Goal: Information Seeking & Learning: Compare options

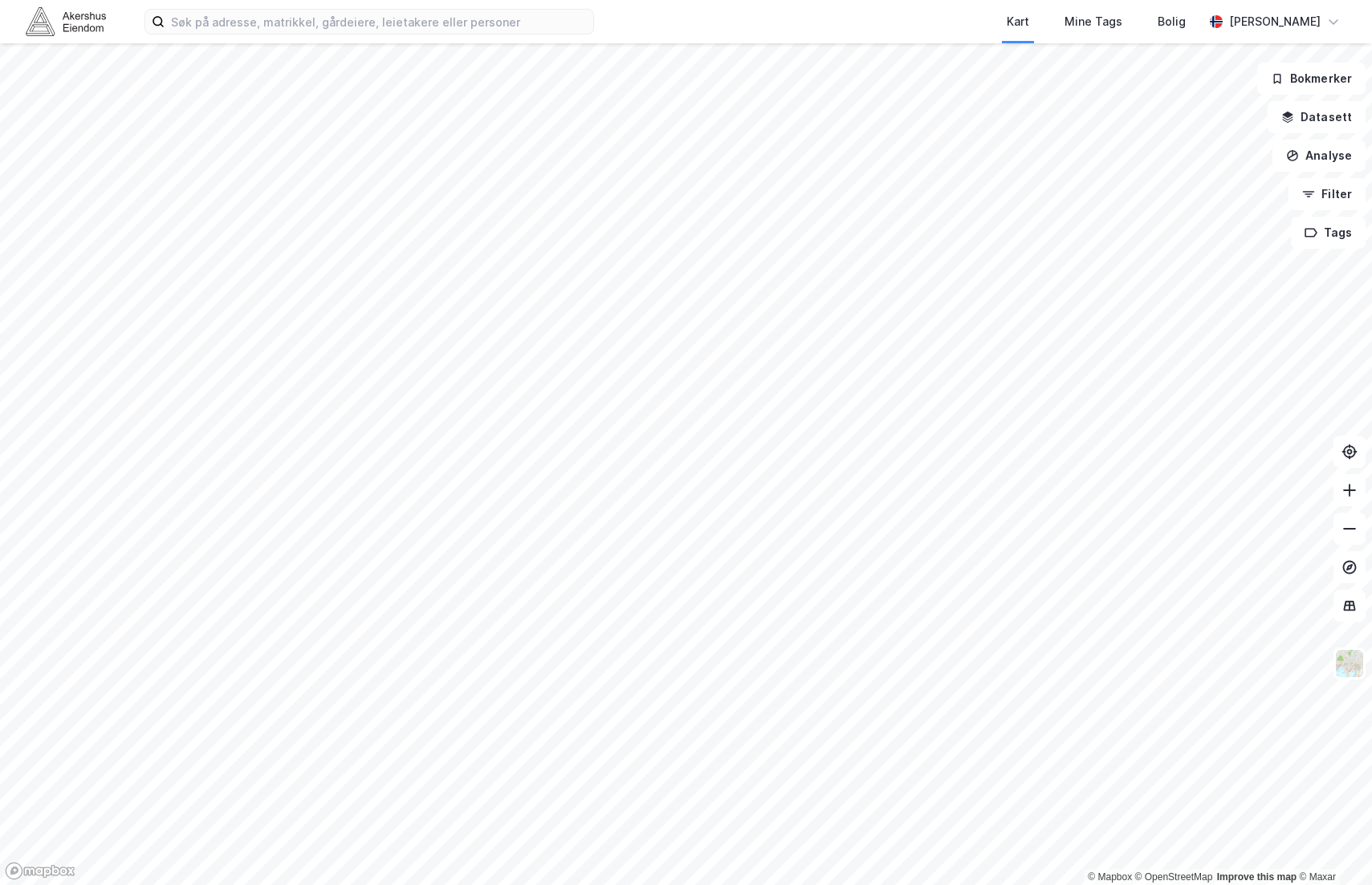
click at [736, 884] on html "Kart Mine Tags Bolig [PERSON_NAME] © Mapbox © OpenStreetMap Improve this map © …" at bounding box center [686, 442] width 1372 height 885
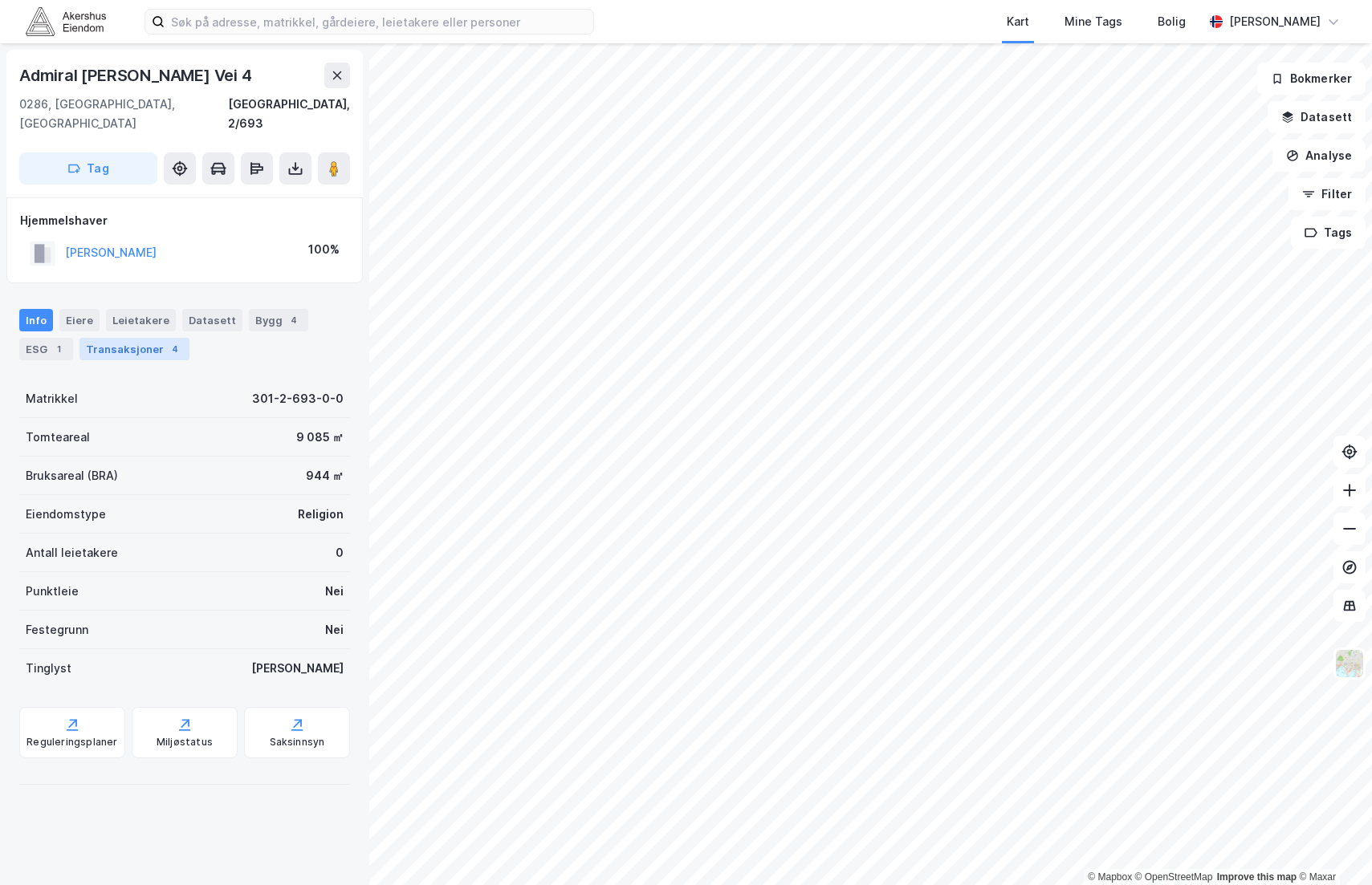
click at [144, 338] on div "Transaksjoner 4" at bounding box center [134, 349] width 110 height 23
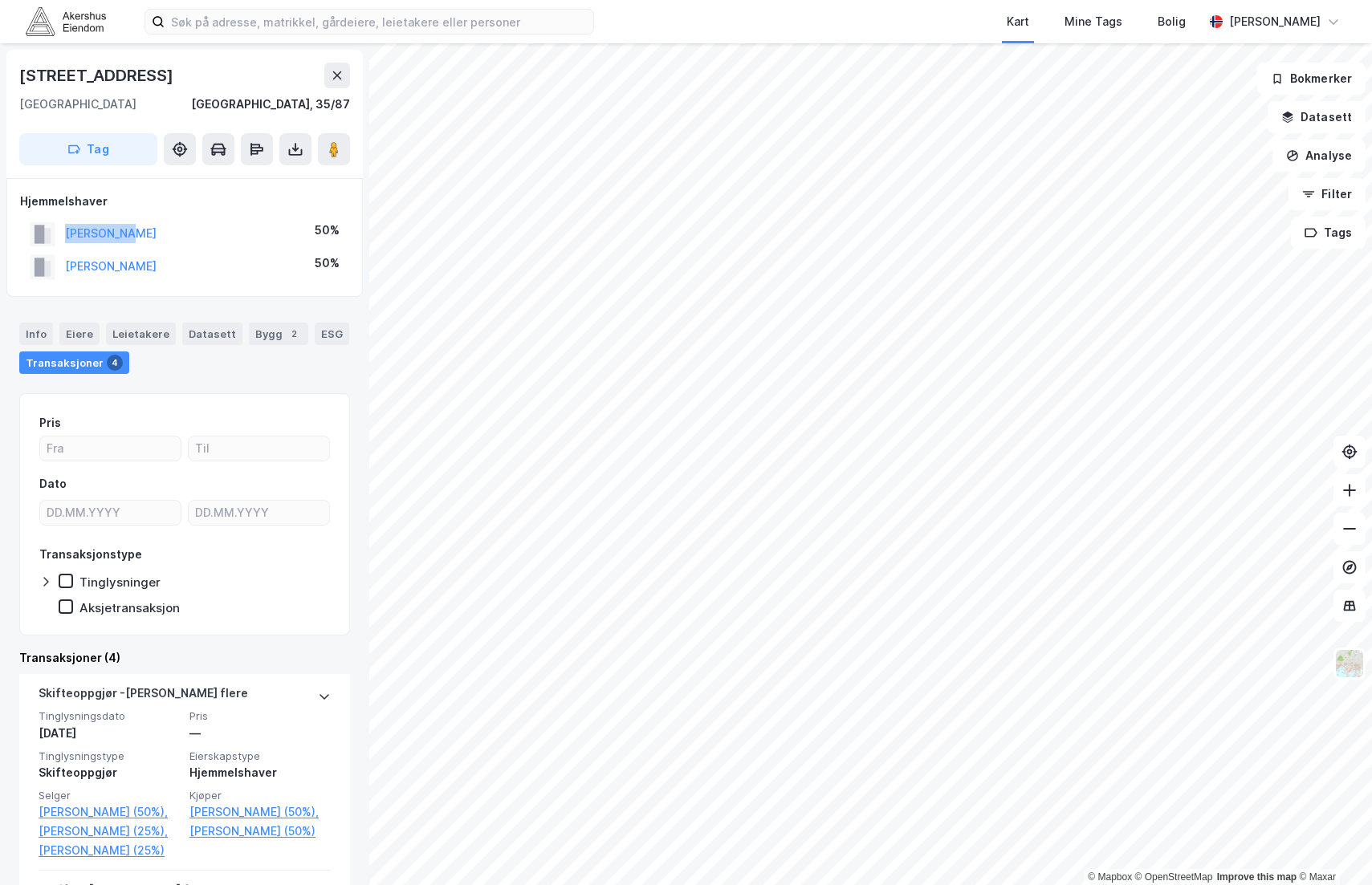
drag, startPoint x: 169, startPoint y: 236, endPoint x: 67, endPoint y: 243, distance: 102.2
click at [67, 243] on div "[PERSON_NAME] 50%" at bounding box center [185, 234] width 329 height 33
copy button "[PERSON_NAME]"
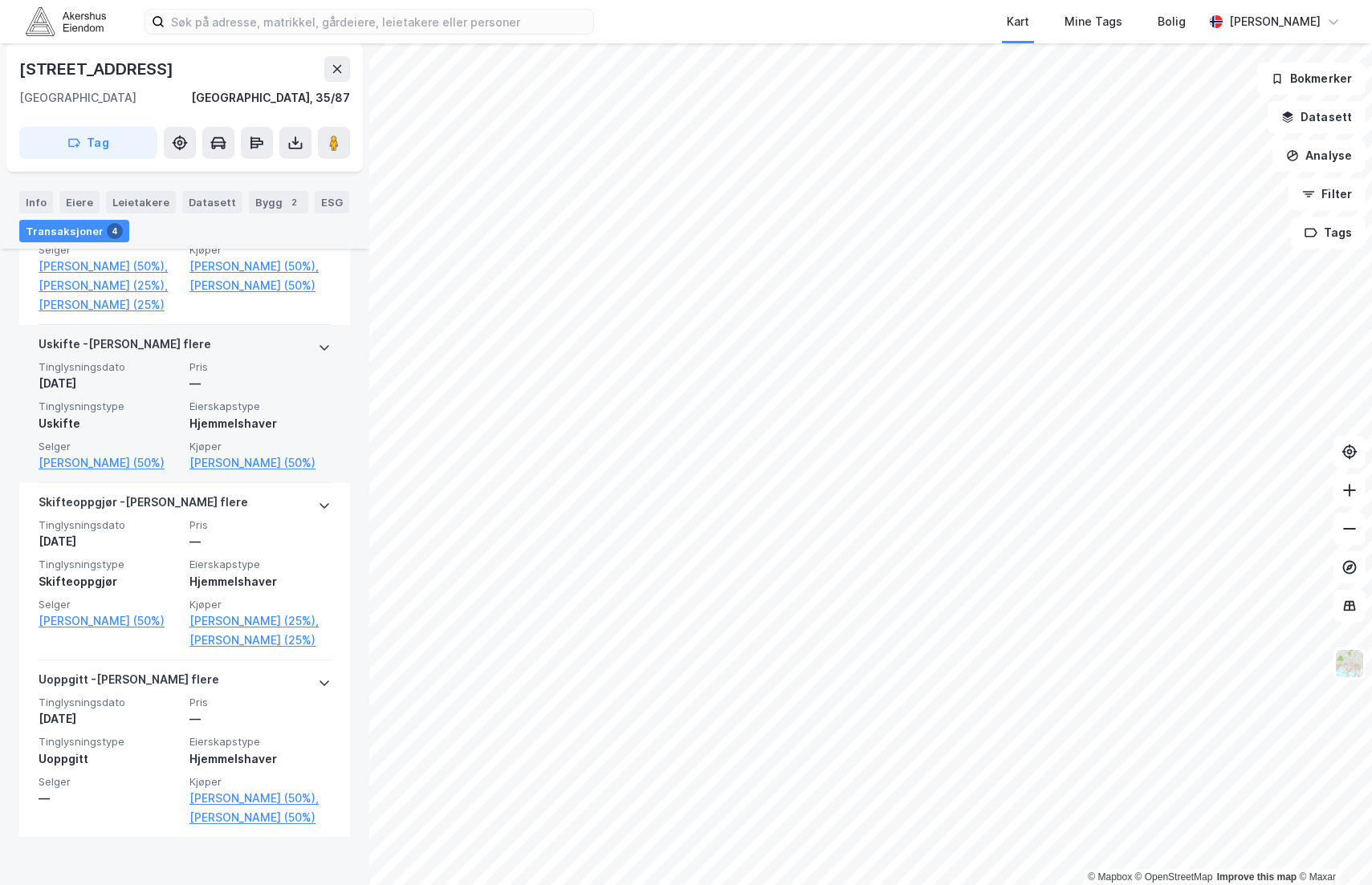
scroll to position [574, 0]
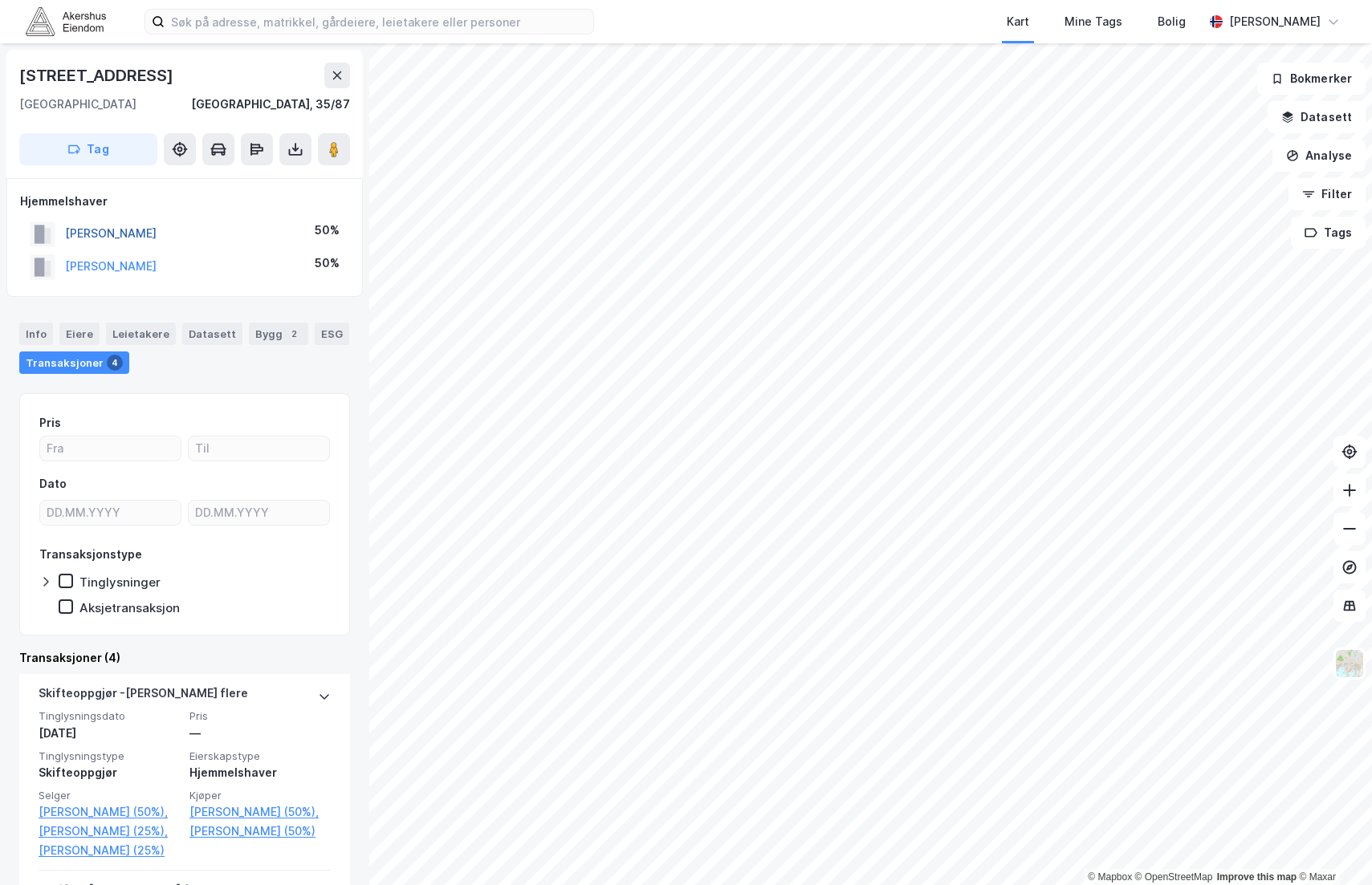
click at [0, 0] on button "[PERSON_NAME]" at bounding box center [0, 0] width 0 height 0
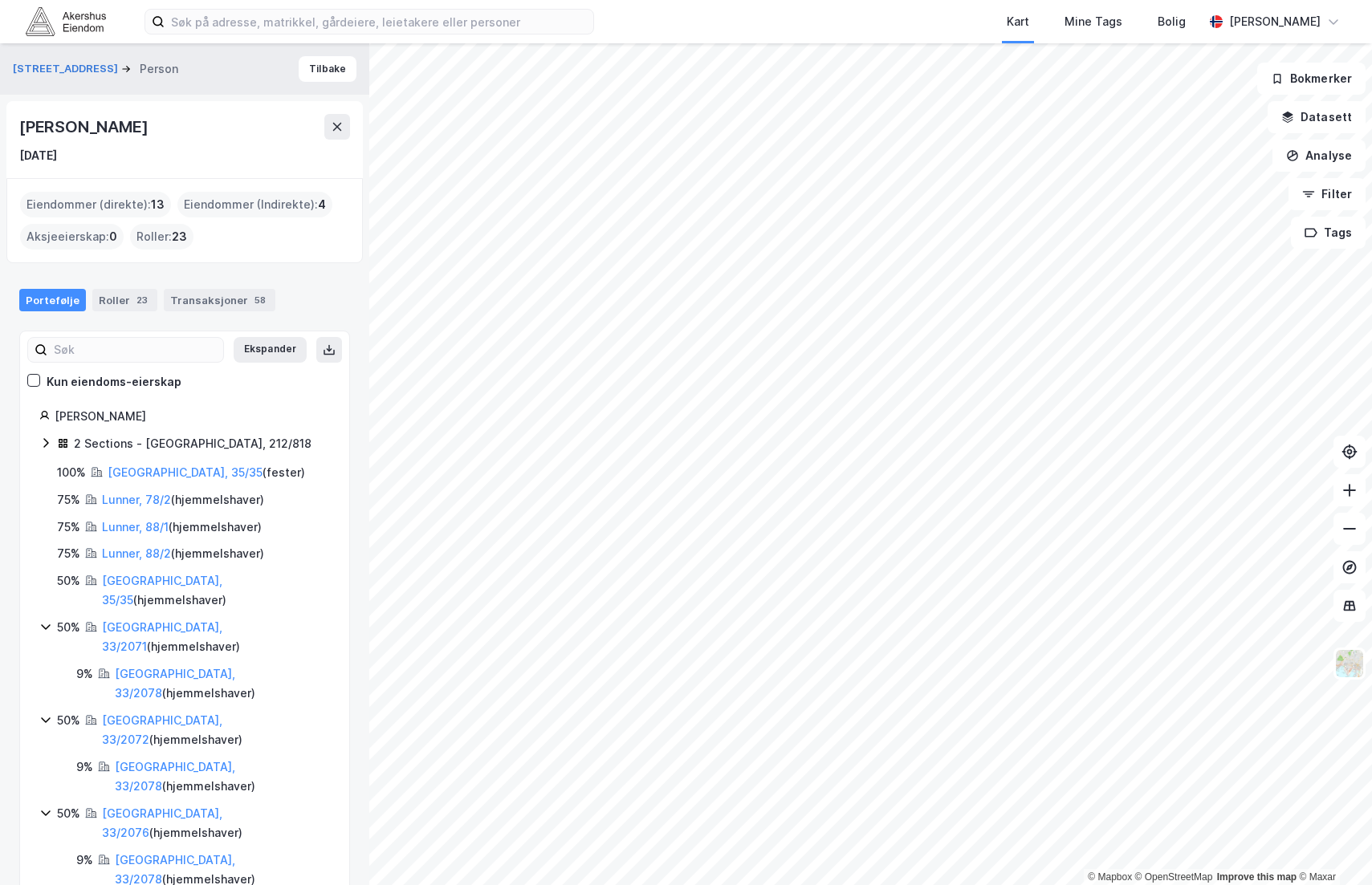
drag, startPoint x: 18, startPoint y: 154, endPoint x: 111, endPoint y: 150, distance: 93.1
click at [111, 150] on div "[PERSON_NAME] [DATE]" at bounding box center [184, 139] width 356 height 77
click at [111, 150] on div "[DATE]" at bounding box center [185, 156] width 331 height 19
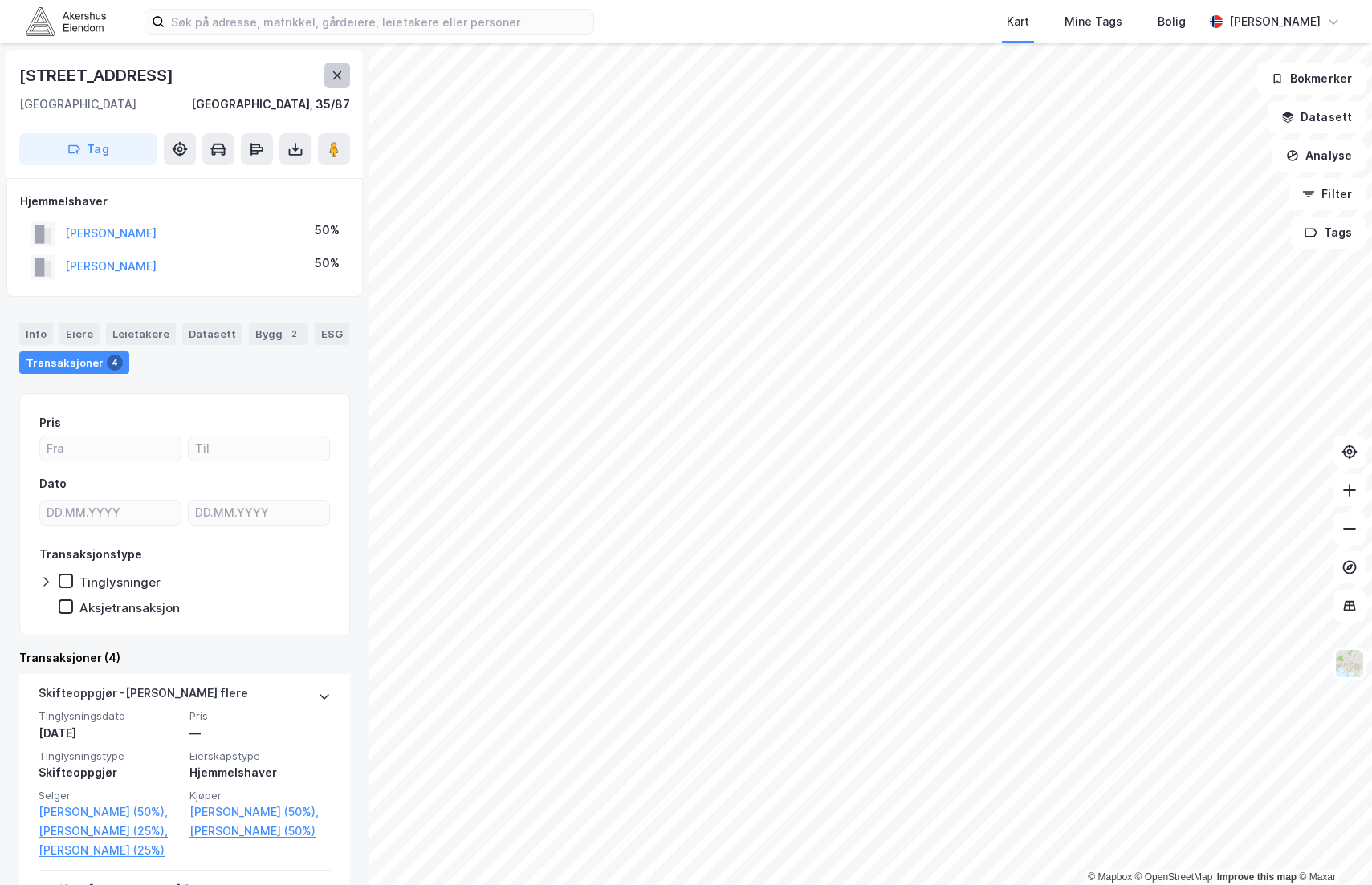
click at [337, 75] on icon at bounding box center [338, 75] width 9 height 8
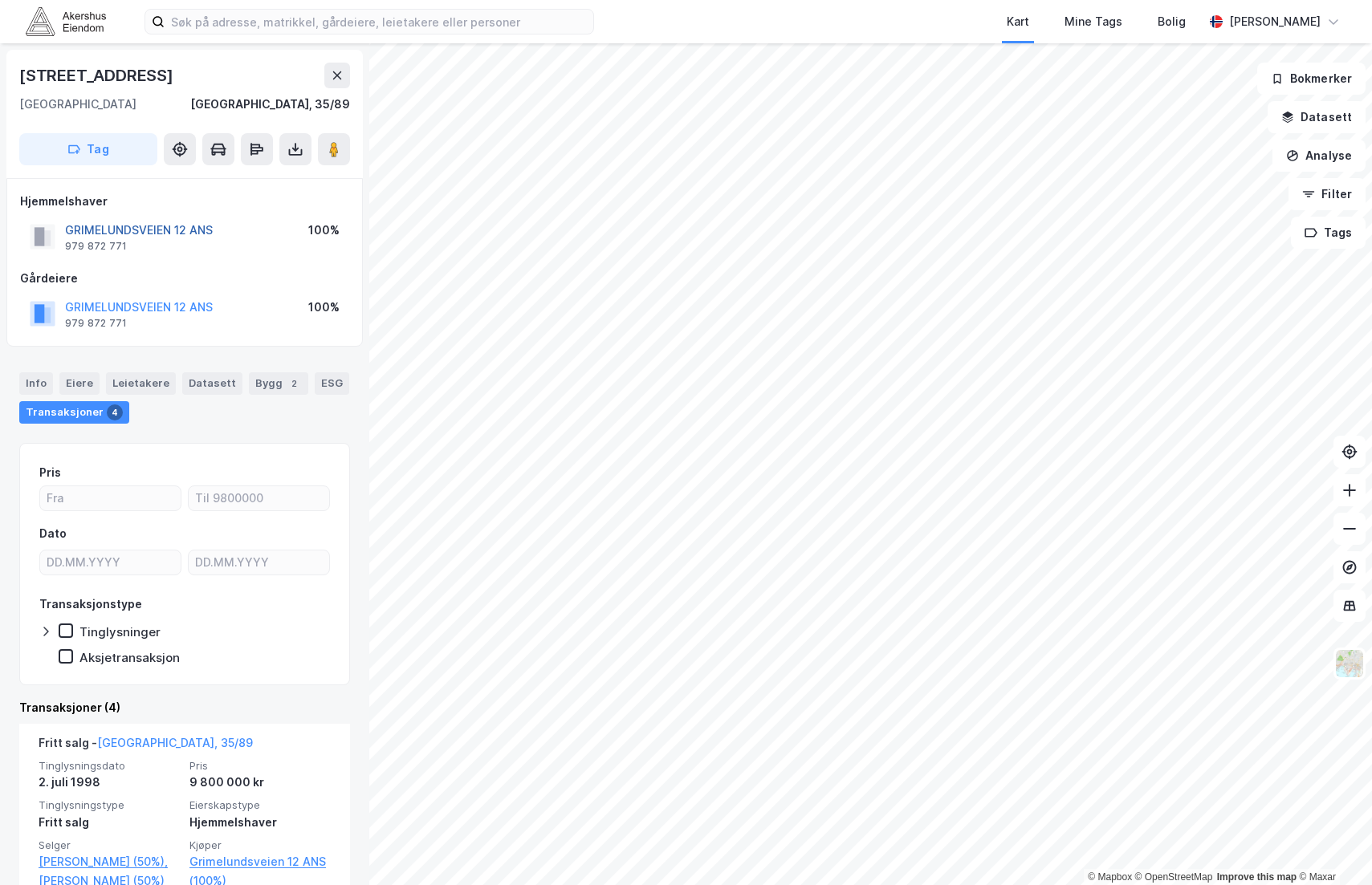
click at [0, 0] on button "GRIMELUNDSVEIEN 12 ANS" at bounding box center [0, 0] width 0 height 0
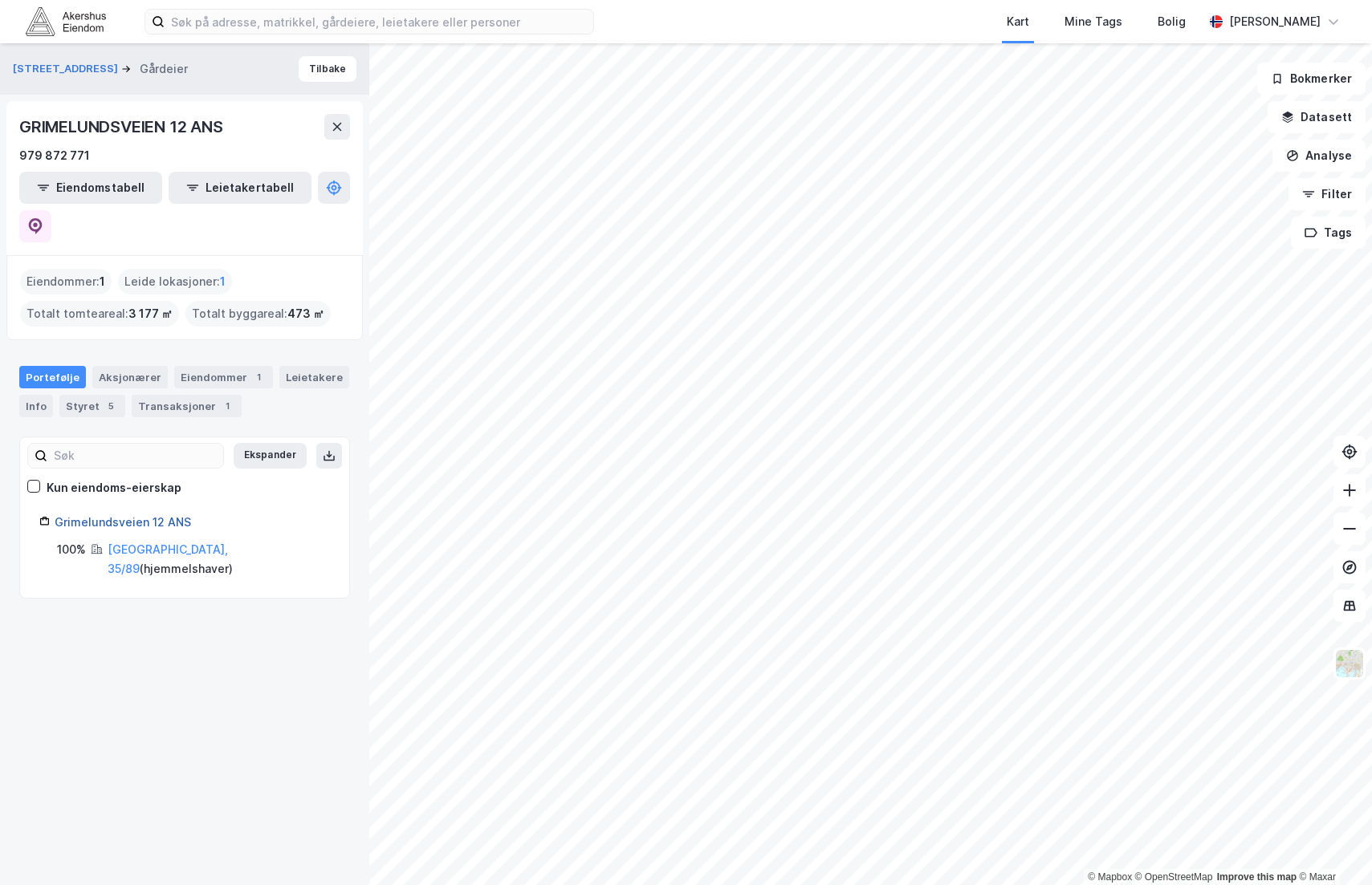
click at [123, 515] on link "Grimelundsveien 12 ANS" at bounding box center [123, 522] width 137 height 14
click at [44, 218] on icon at bounding box center [35, 226] width 16 height 16
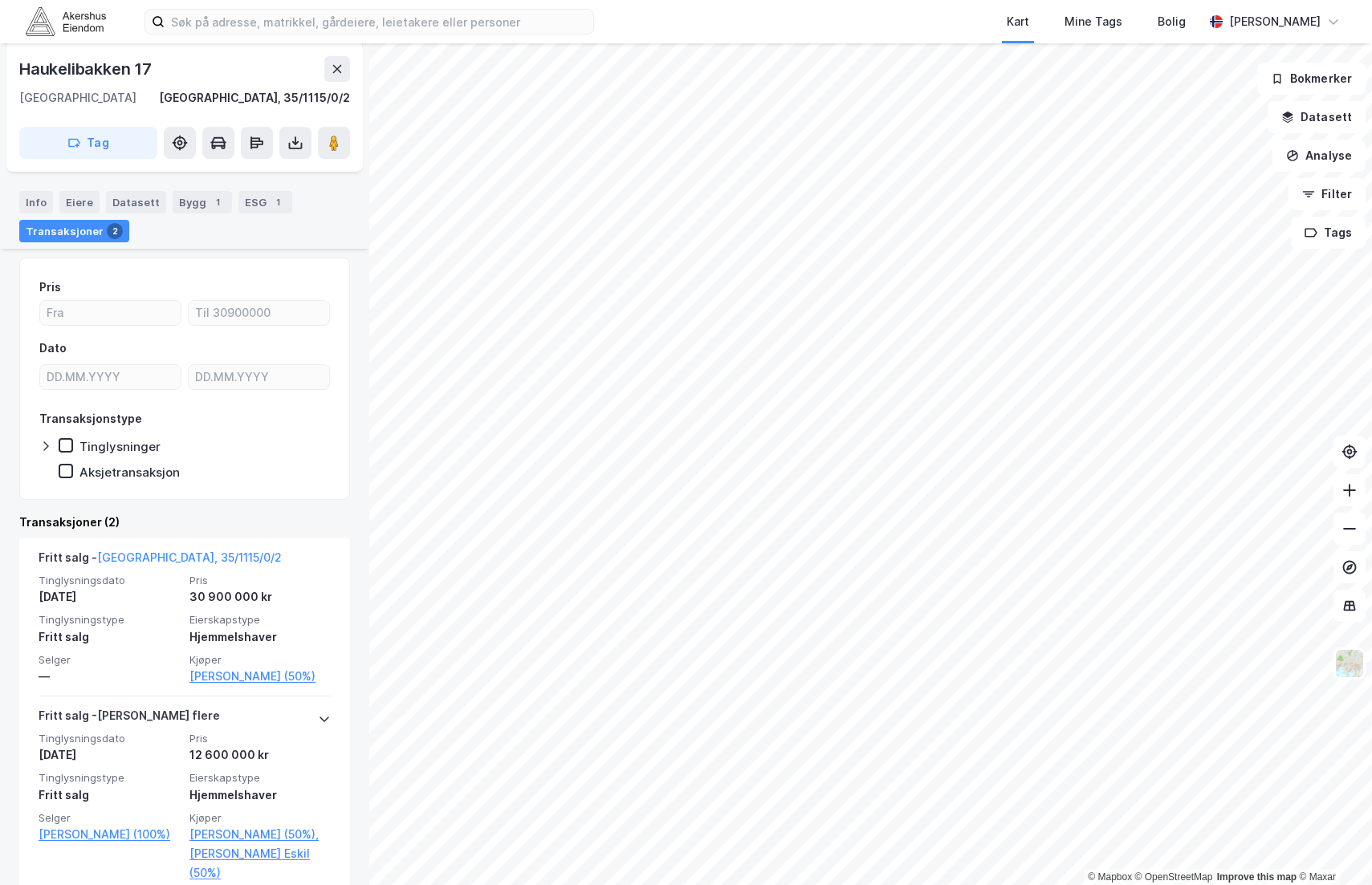
scroll to position [260, 0]
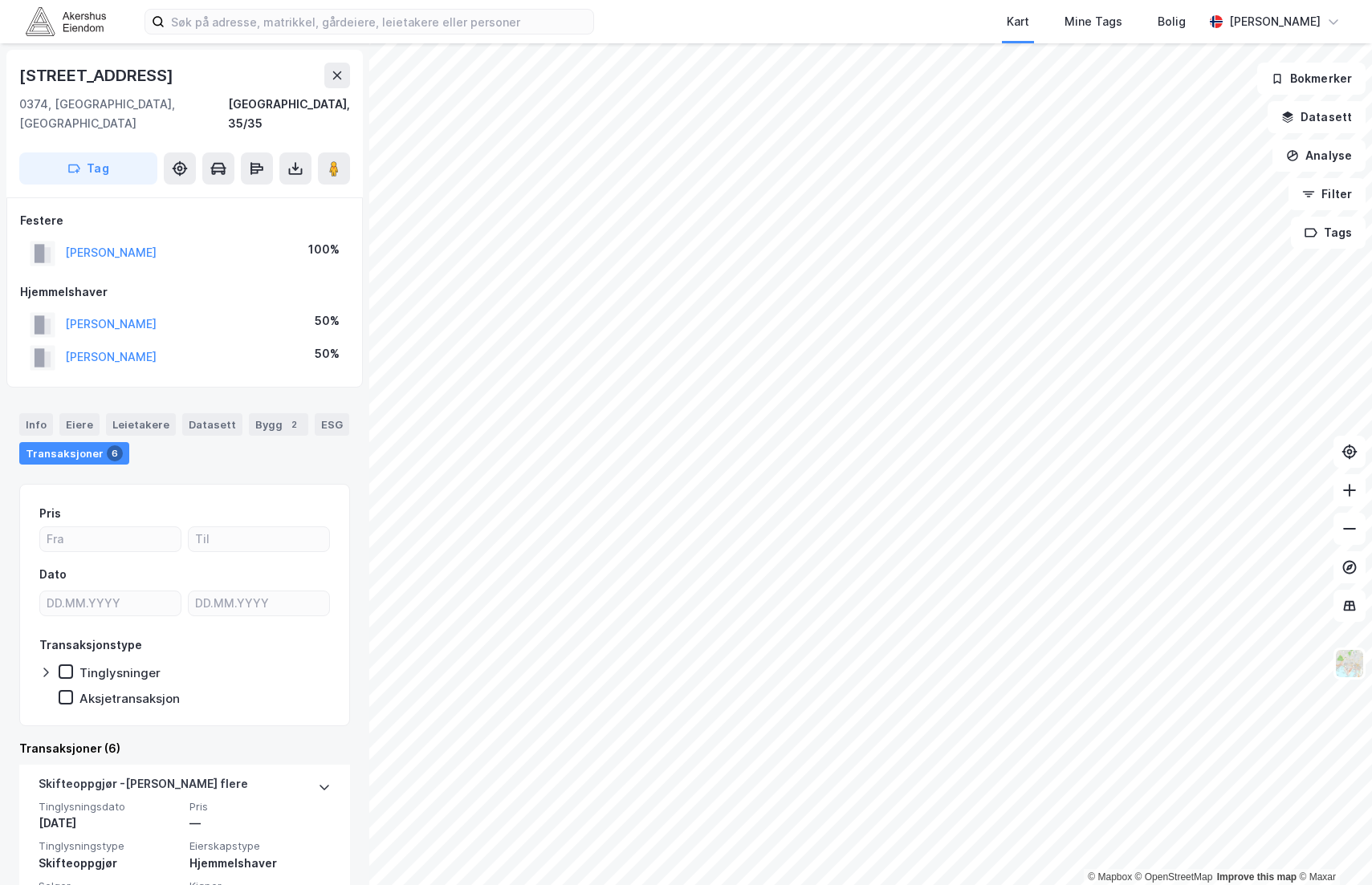
click at [945, 884] on html "Kart Mine Tags [PERSON_NAME] © Mapbox © OpenStreetMap Improve this map © Maxar …" at bounding box center [686, 442] width 1372 height 885
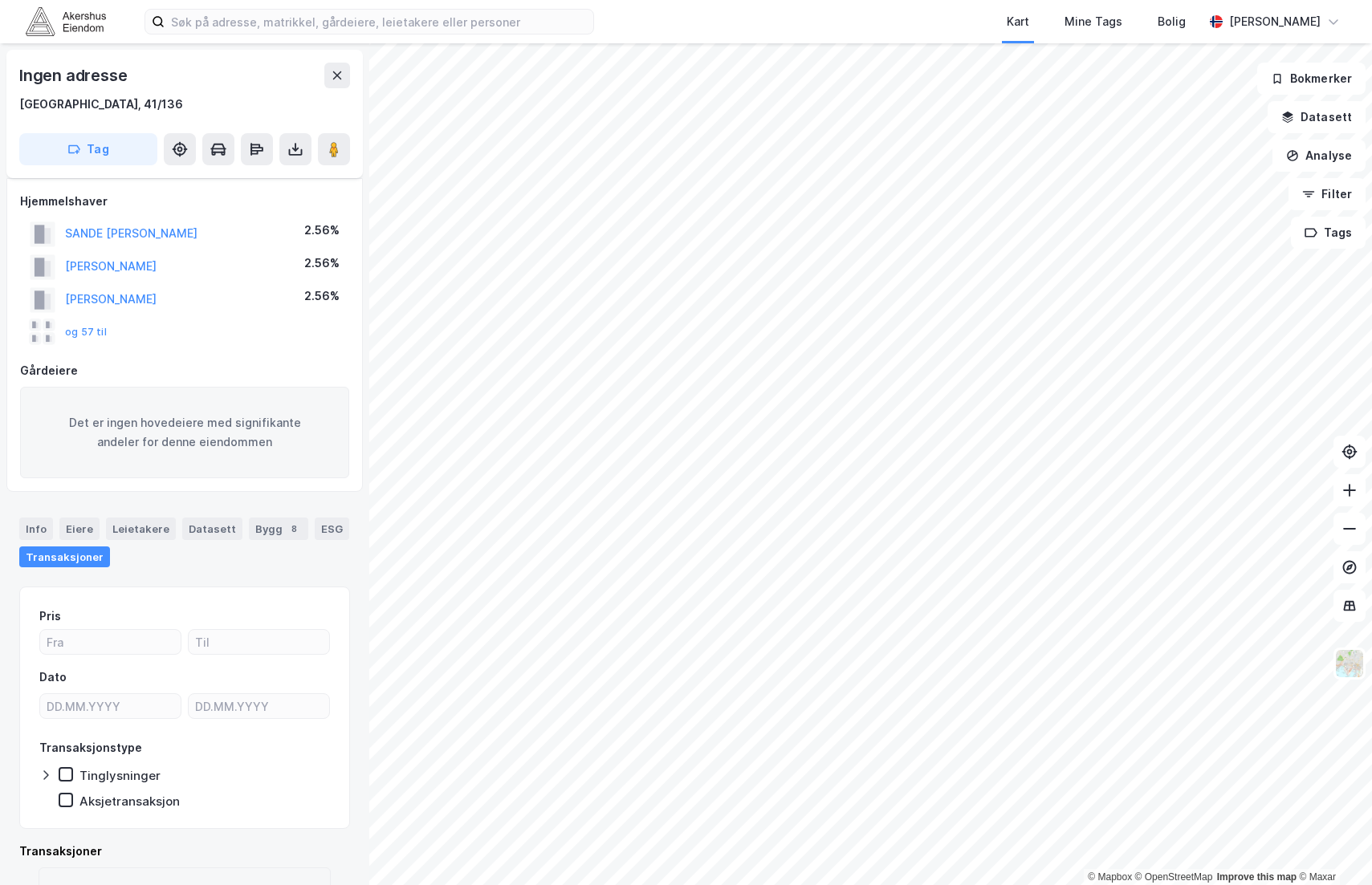
scroll to position [74, 0]
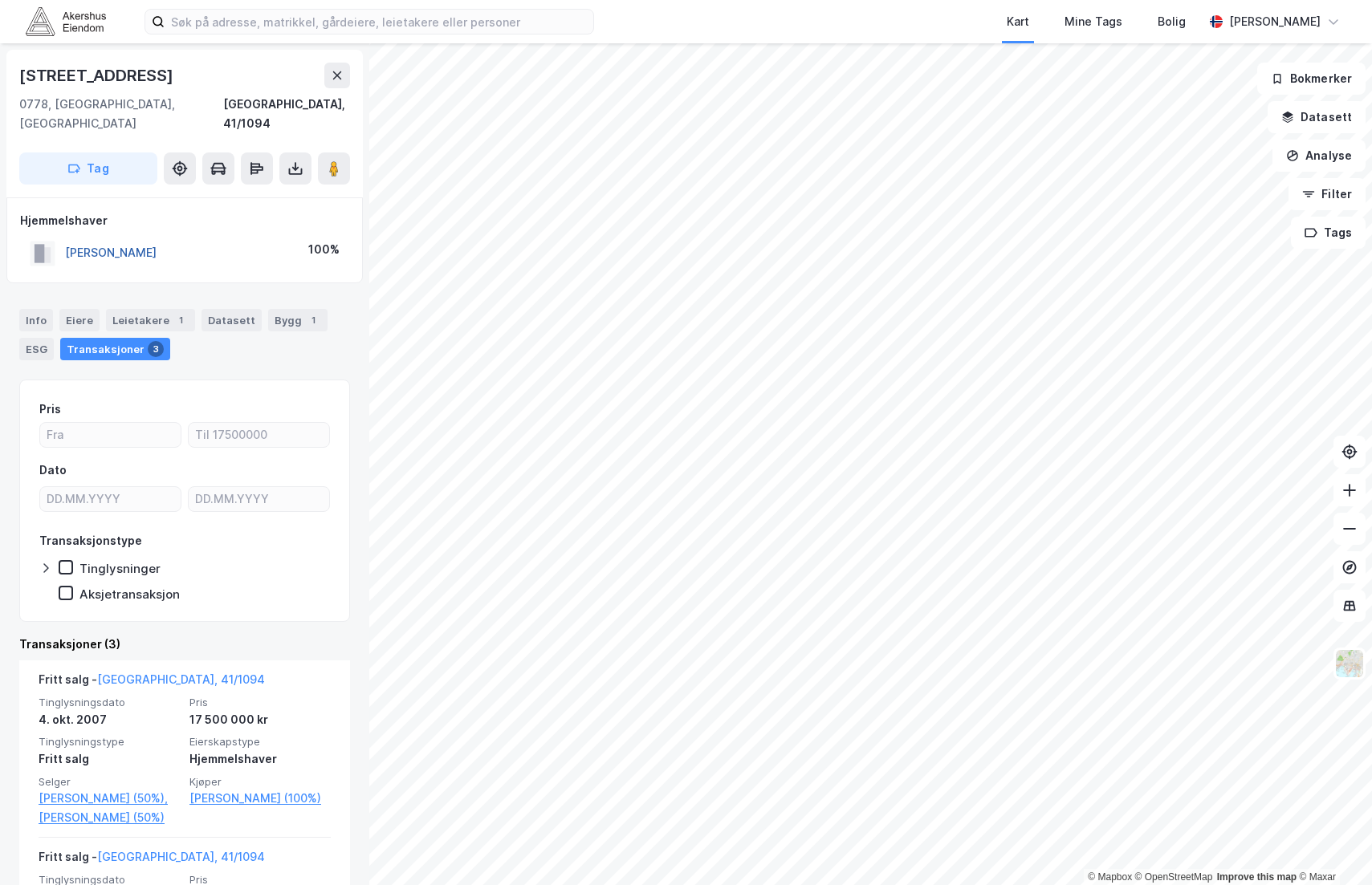
click at [0, 0] on button "[PERSON_NAME]" at bounding box center [0, 0] width 0 height 0
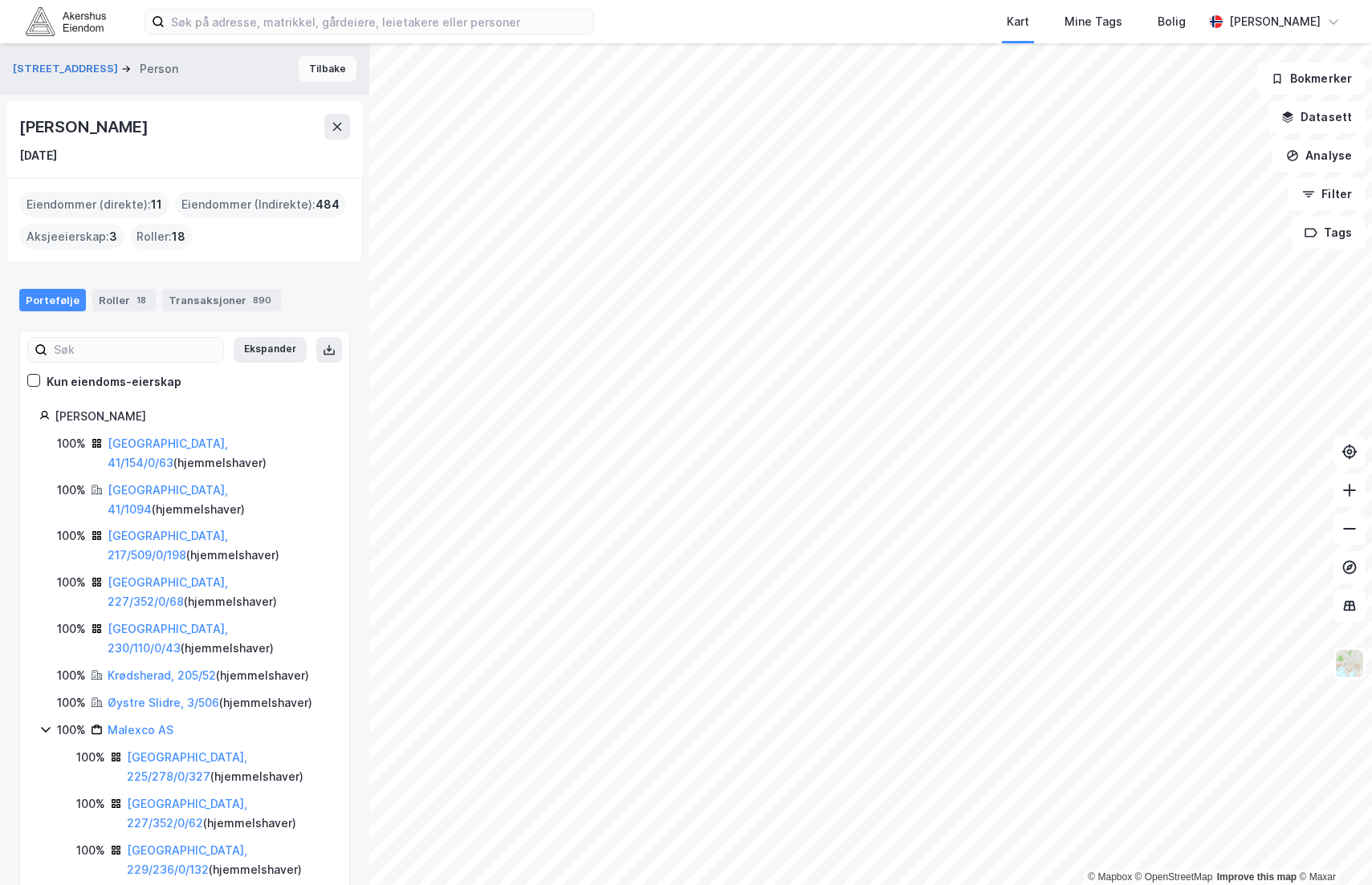
click at [319, 70] on button "Tilbake" at bounding box center [327, 70] width 57 height 26
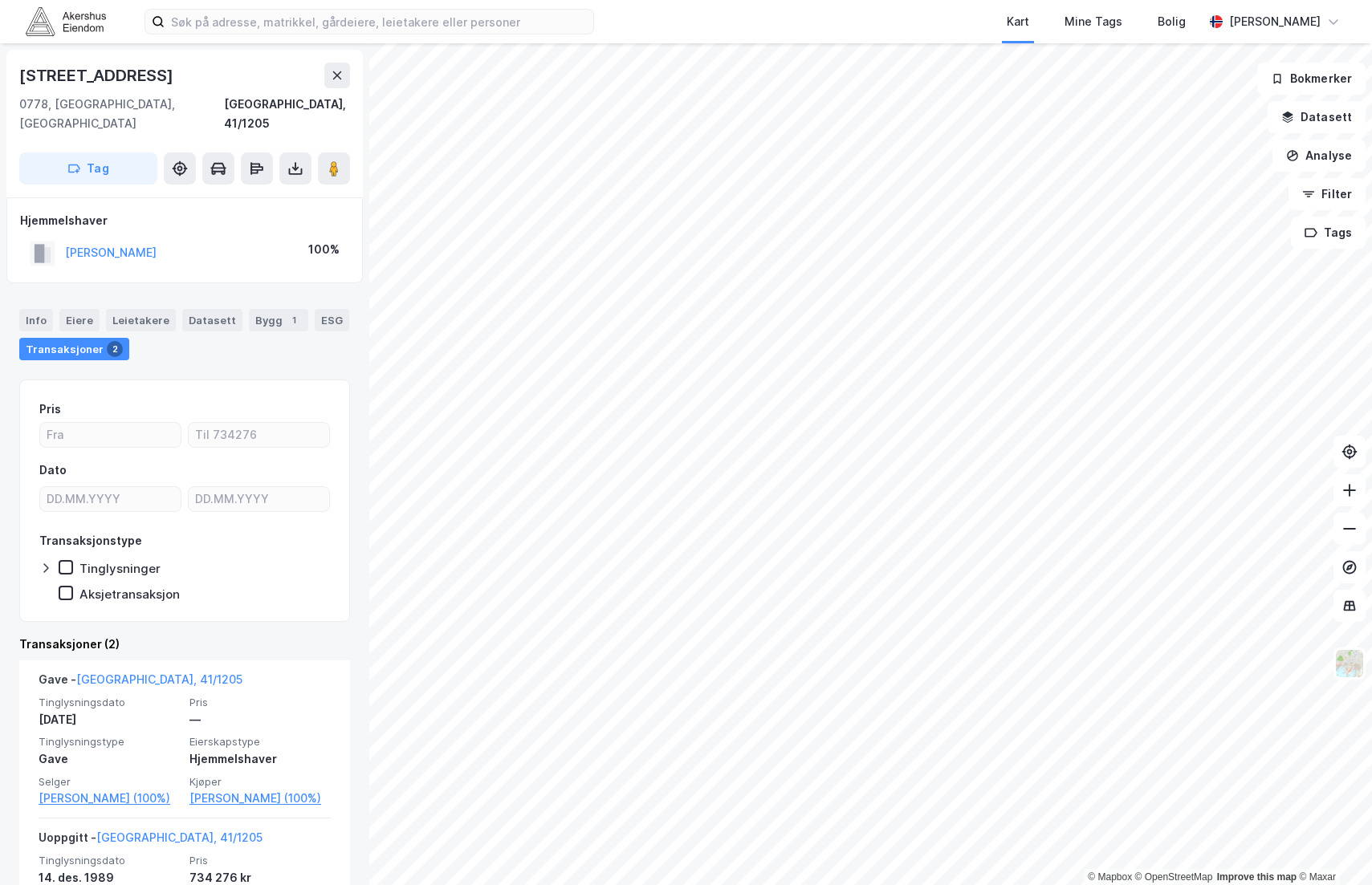
click at [1035, 884] on html "Kart Mine Tags [PERSON_NAME] © Mapbox © OpenStreetMap Improve this map © Maxar …" at bounding box center [686, 442] width 1372 height 885
